Goal: Information Seeking & Learning: Find specific fact

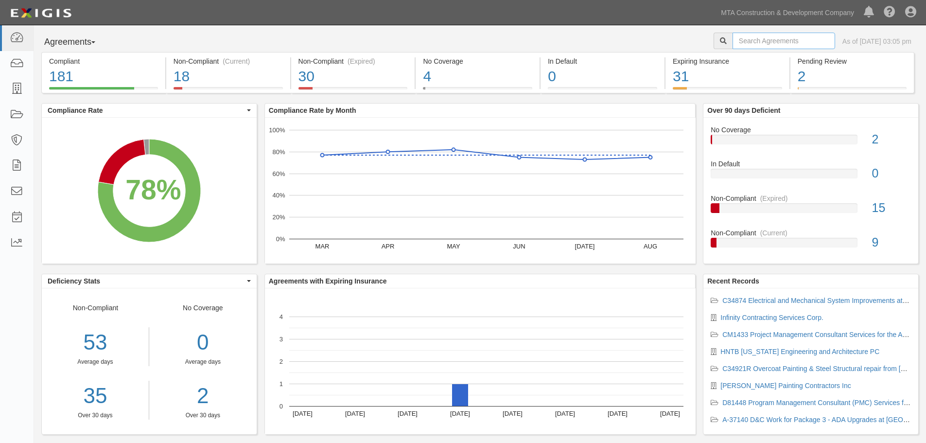
click at [745, 41] on input "text" at bounding box center [783, 41] width 103 height 17
type input "152146"
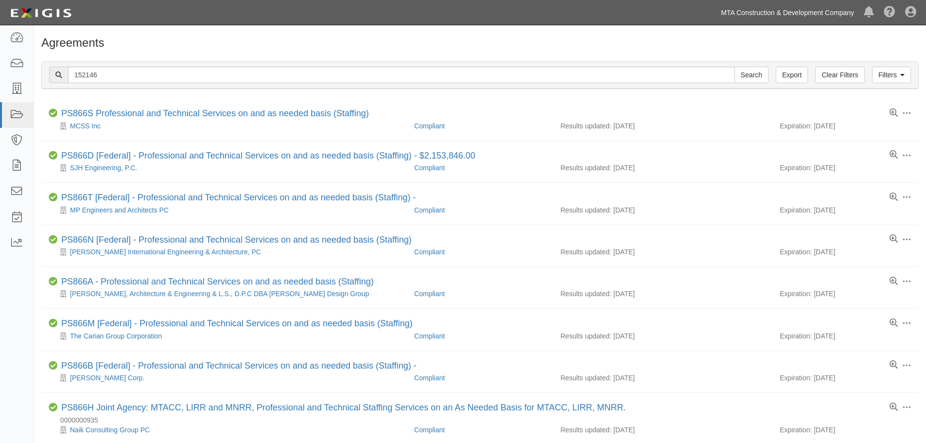
click at [821, 10] on link "MTA Construction & Development Company" at bounding box center [787, 12] width 143 height 19
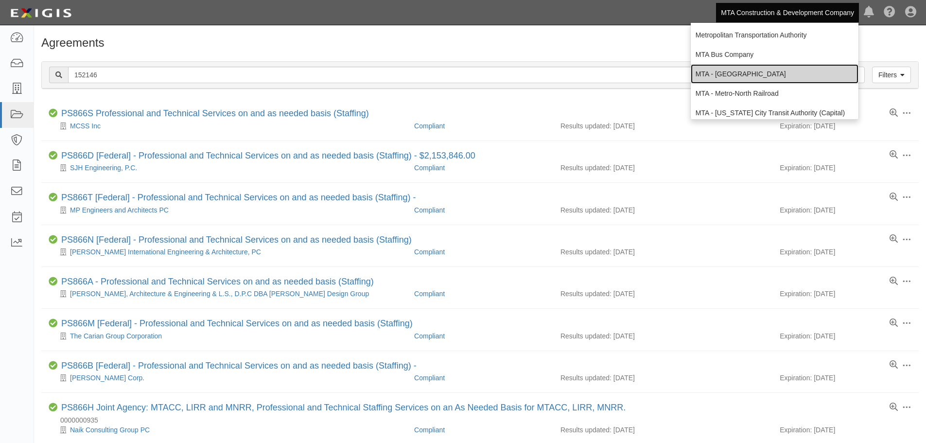
click at [763, 76] on link "MTA - [GEOGRAPHIC_DATA]" at bounding box center [775, 73] width 168 height 19
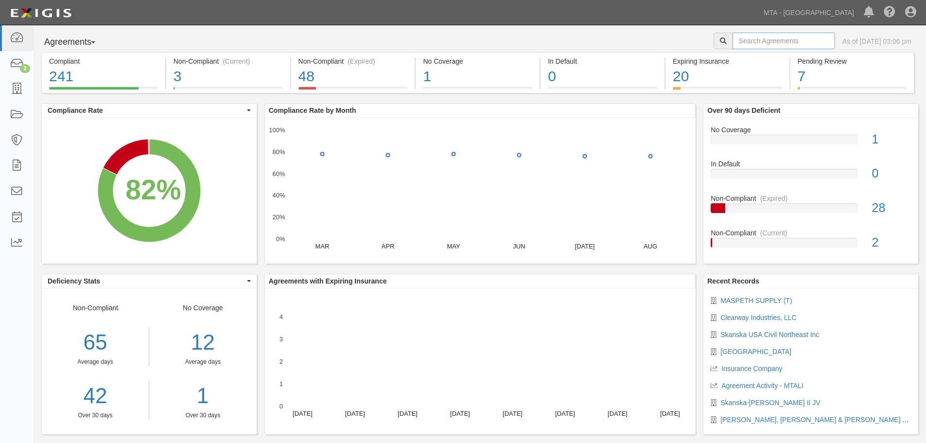
click at [766, 35] on input "text" at bounding box center [783, 41] width 103 height 17
type input "152146"
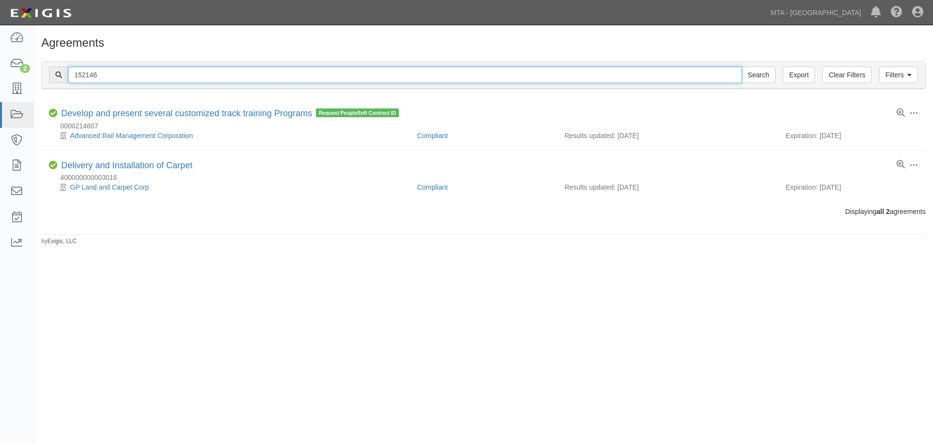
drag, startPoint x: 104, startPoint y: 79, endPoint x: 58, endPoint y: 73, distance: 46.5
click at [58, 73] on div "152146 Search" at bounding box center [412, 75] width 727 height 17
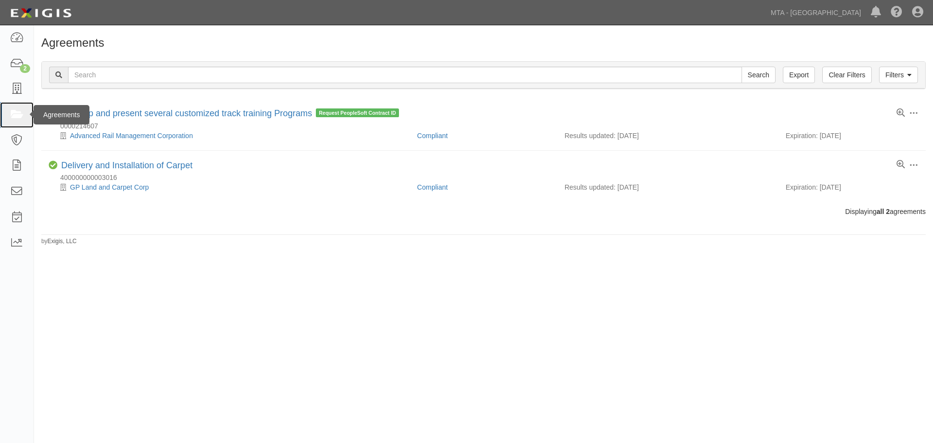
click at [17, 116] on icon at bounding box center [17, 114] width 14 height 11
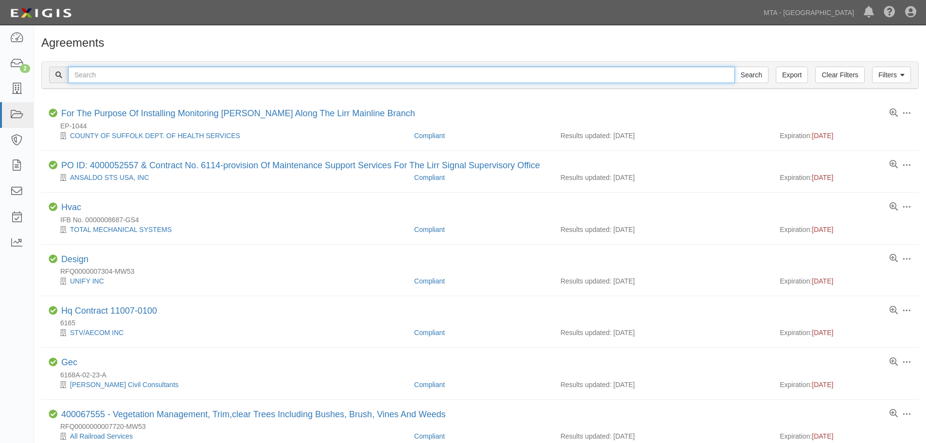
click at [105, 77] on input "text" at bounding box center [401, 75] width 667 height 17
type input "yaphank landfill"
click at [734, 67] on input "Search" at bounding box center [751, 75] width 34 height 17
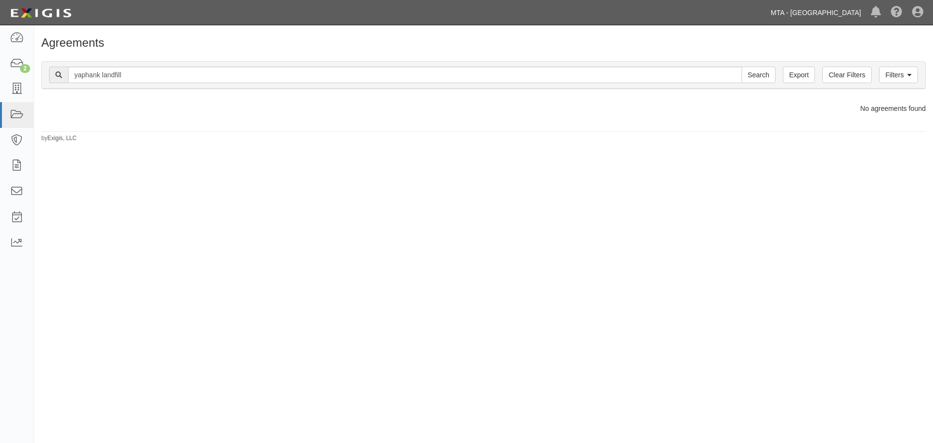
click at [804, 16] on link "MTA - [GEOGRAPHIC_DATA]" at bounding box center [816, 12] width 100 height 19
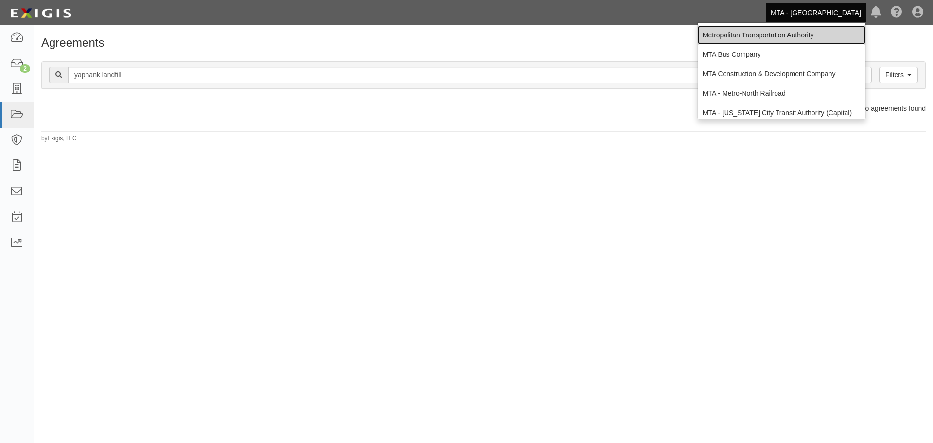
click at [738, 35] on link "Metropolitan Transportation Authority" at bounding box center [782, 34] width 168 height 19
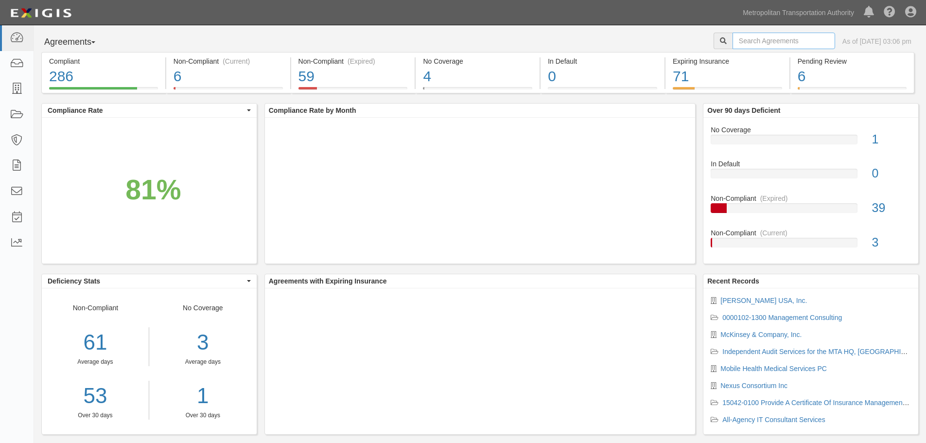
click at [767, 42] on input "text" at bounding box center [783, 41] width 103 height 17
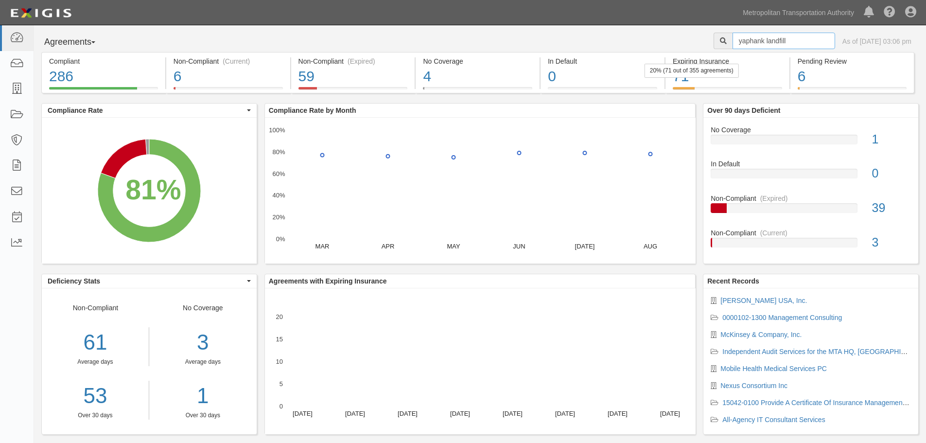
type input "yaphank landfill"
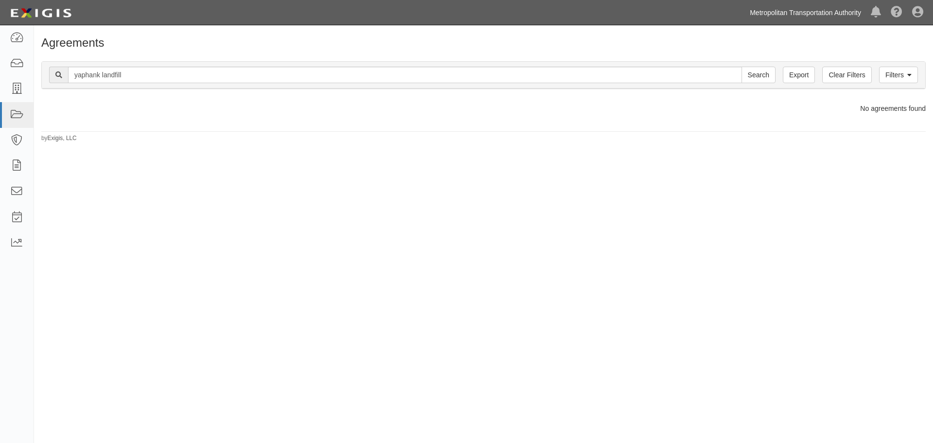
click at [764, 17] on link "Metropolitan Transportation Authority" at bounding box center [805, 12] width 121 height 19
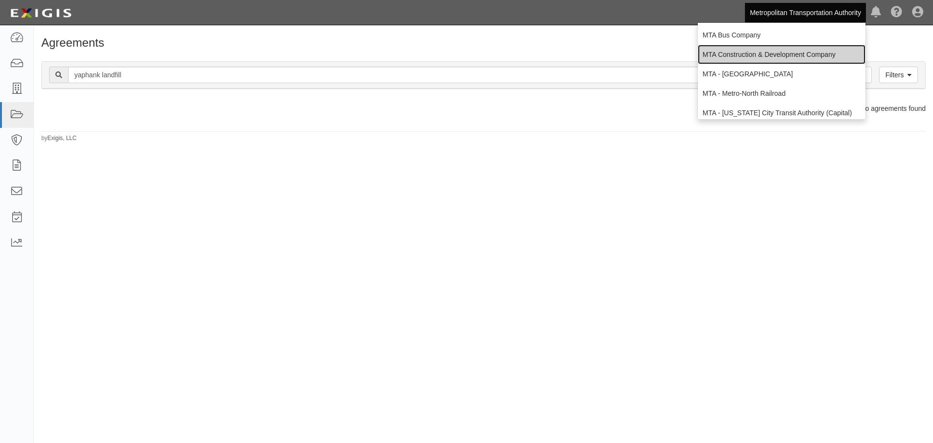
click at [786, 54] on link "MTA Construction & Development Company" at bounding box center [782, 54] width 168 height 19
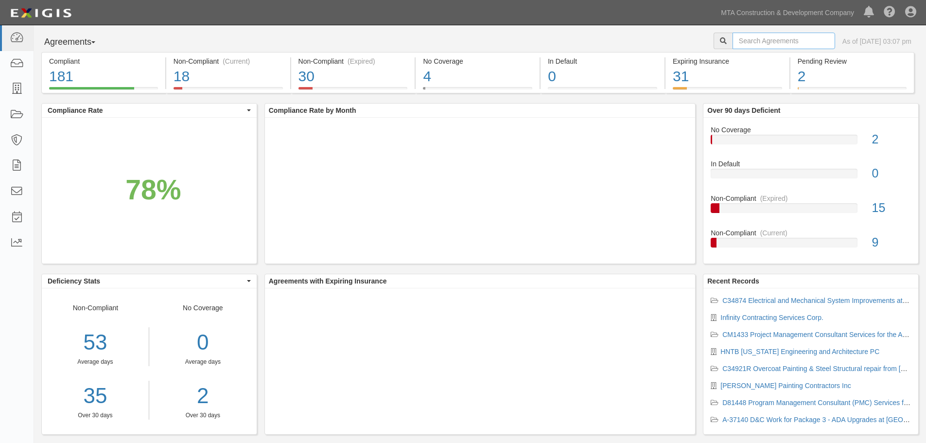
click at [754, 44] on input "text" at bounding box center [783, 41] width 103 height 17
type input "yaphank"
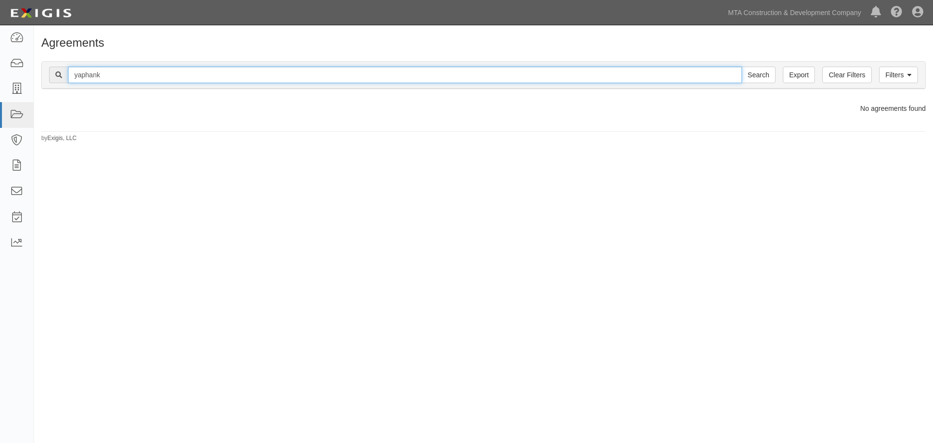
drag, startPoint x: 111, startPoint y: 76, endPoint x: 64, endPoint y: 69, distance: 47.6
click at [64, 69] on div "yaphank Search" at bounding box center [412, 75] width 727 height 17
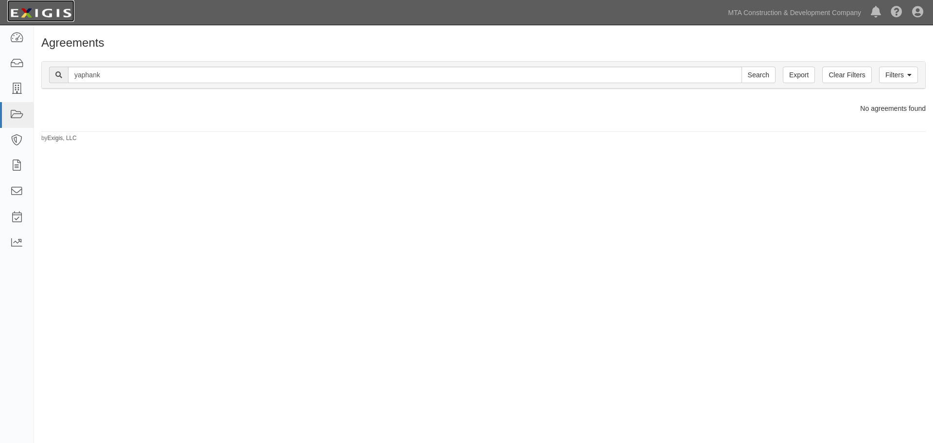
click at [35, 12] on img at bounding box center [40, 12] width 67 height 17
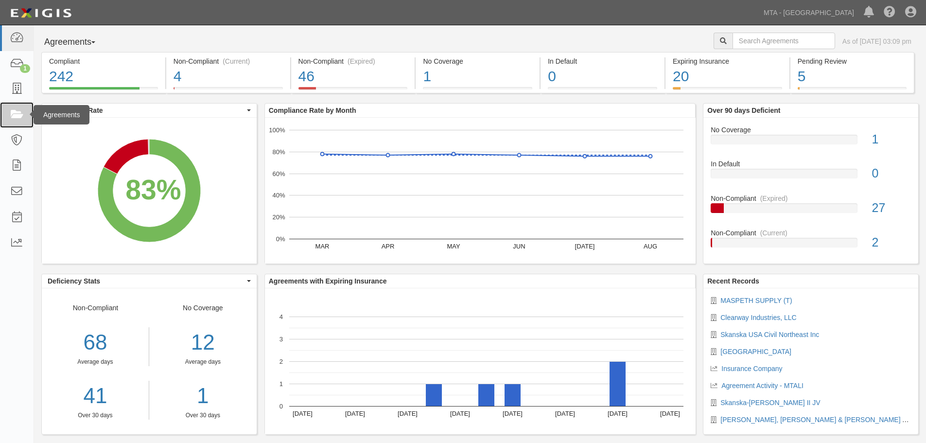
click at [18, 115] on icon at bounding box center [17, 114] width 14 height 11
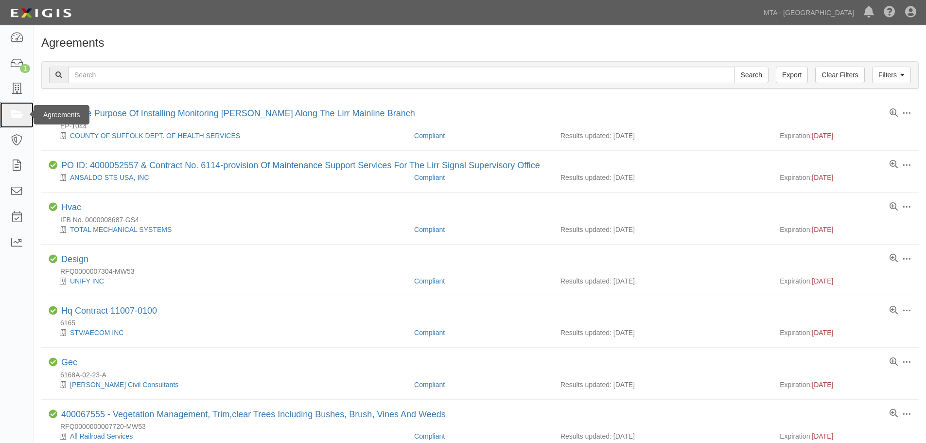
click at [20, 111] on icon at bounding box center [17, 114] width 14 height 11
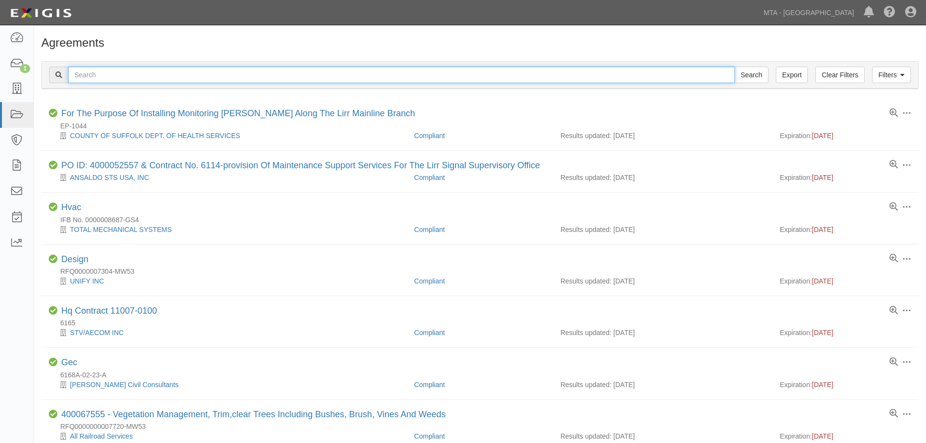
click at [79, 77] on input "text" at bounding box center [401, 75] width 667 height 17
click at [148, 75] on input "text" at bounding box center [401, 75] width 667 height 17
type input "land"
click at [734, 67] on input "Search" at bounding box center [751, 75] width 34 height 17
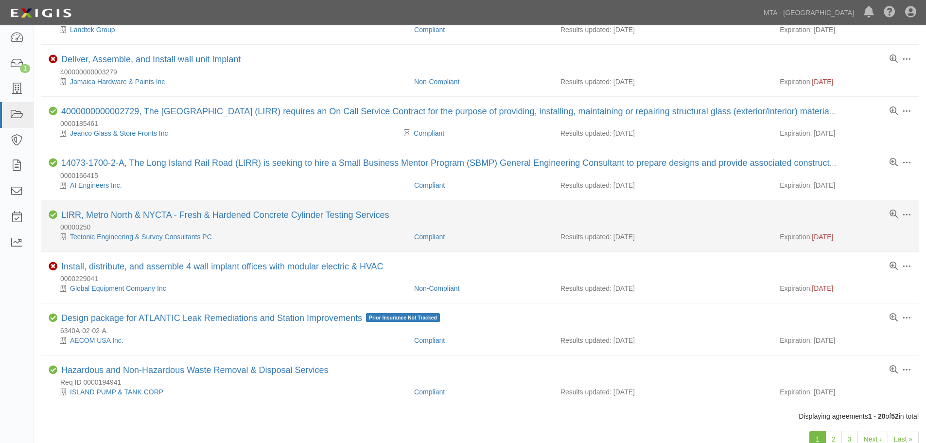
scroll to position [762, 0]
